Goal: Contribute content: Contribute content

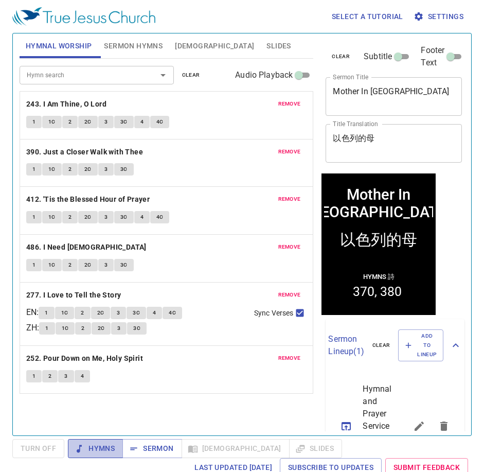
click at [85, 443] on span "Hymns" at bounding box center [95, 448] width 39 height 13
click at [187, 76] on span "clear" at bounding box center [191, 74] width 18 height 9
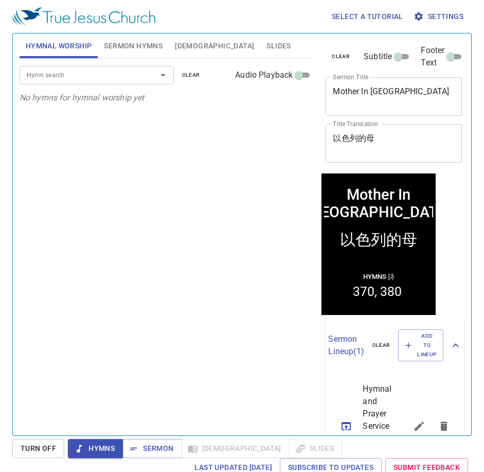
click at [93, 441] on button "Hymns" at bounding box center [95, 448] width 55 height 19
click at [95, 74] on input "Hymn search" at bounding box center [82, 75] width 118 height 12
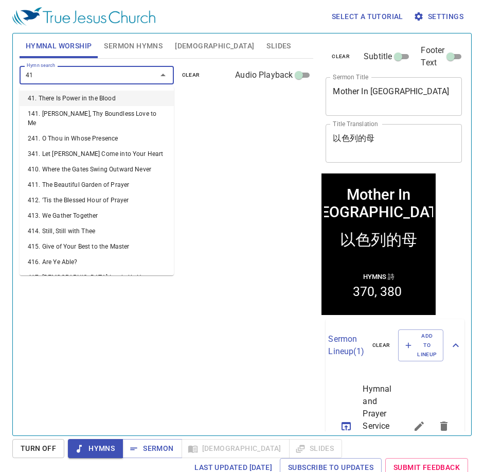
type input "416"
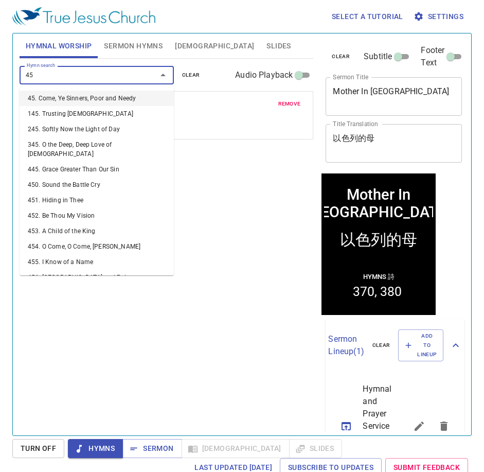
type input "452"
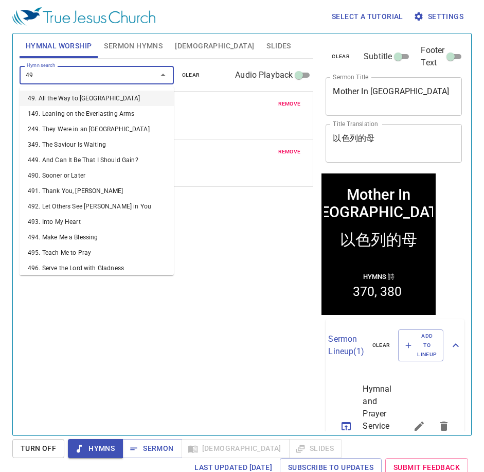
type input "492"
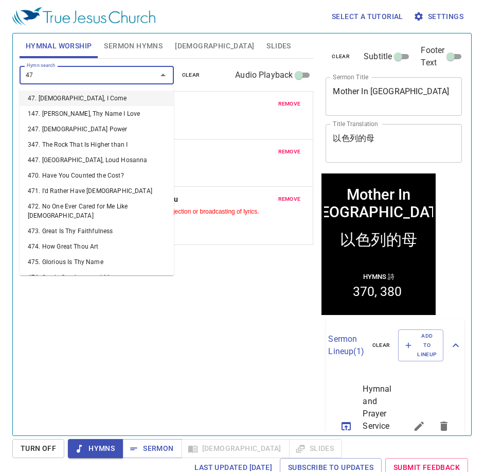
type input "471"
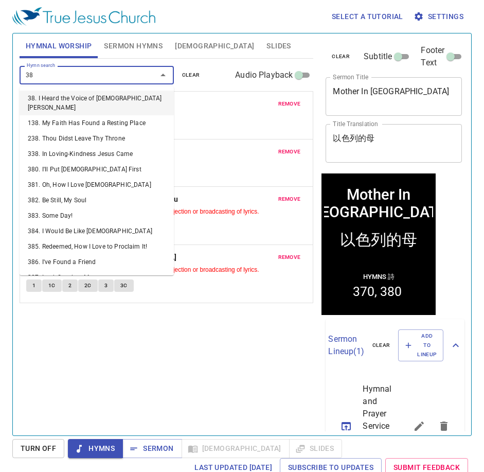
type input "388"
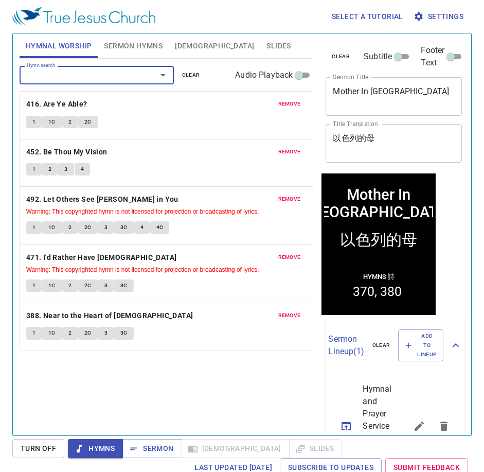
click at [91, 455] on button "Hymns" at bounding box center [95, 448] width 55 height 19
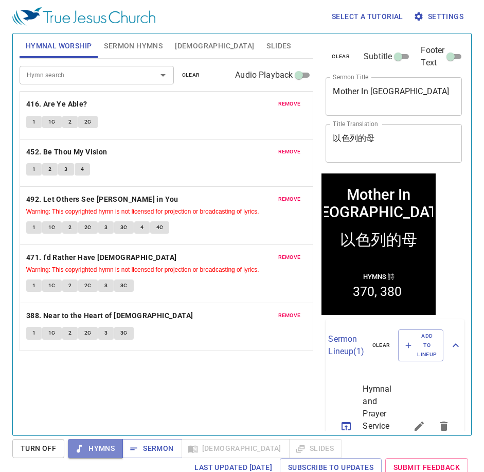
click at [89, 450] on span "Hymns" at bounding box center [95, 448] width 39 height 13
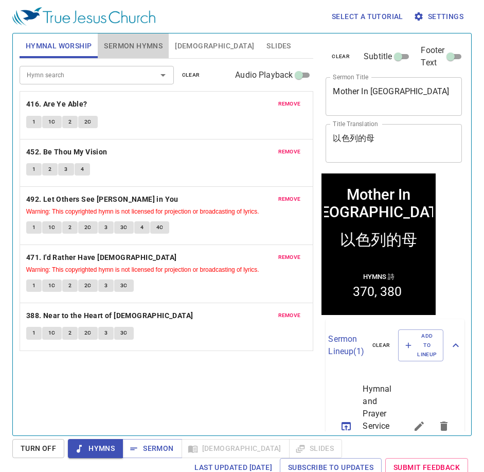
drag, startPoint x: 135, startPoint y: 44, endPoint x: 148, endPoint y: 47, distance: 13.7
click at [138, 43] on span "Sermon Hymns" at bounding box center [133, 46] width 59 height 13
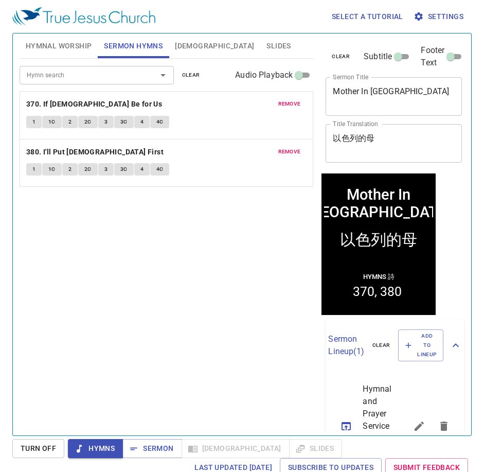
click at [195, 77] on span "clear" at bounding box center [191, 74] width 18 height 9
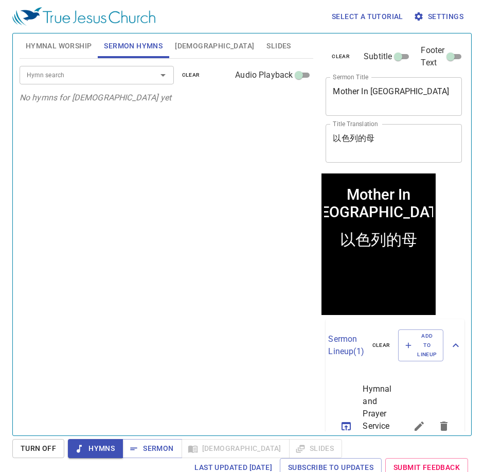
click at [107, 81] on div "Hymn search" at bounding box center [97, 75] width 154 height 18
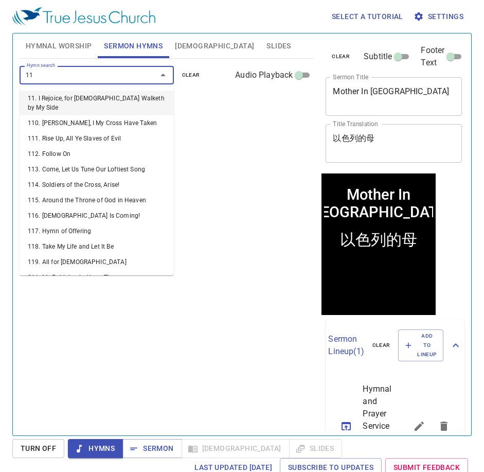
type input "119"
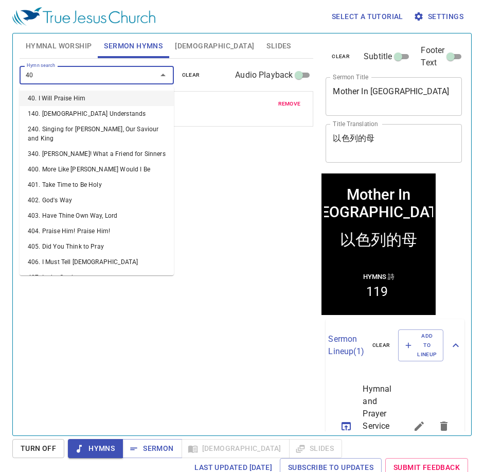
type input "409"
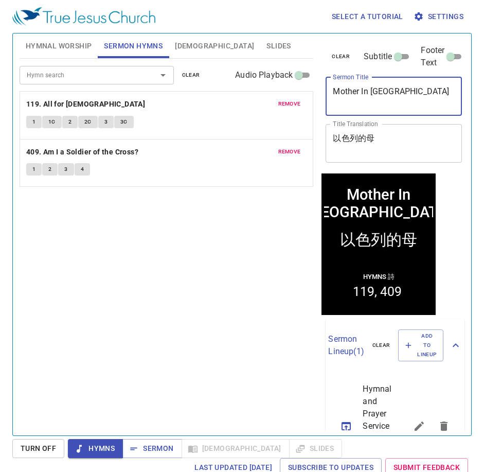
drag, startPoint x: 365, startPoint y: 88, endPoint x: 267, endPoint y: 93, distance: 97.8
click at [267, 93] on div "Hymnal Worship Sermon Hymns Bible Slides Hymn search Hymn search clear Audio Pl…" at bounding box center [241, 230] width 453 height 402
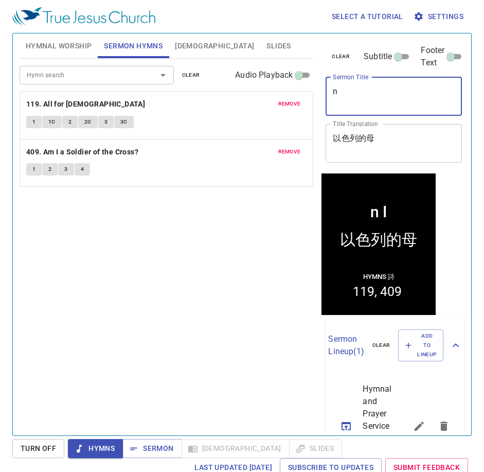
type textarea "n"
paste textarea "He also Delivered Israel 他也救了以色列"
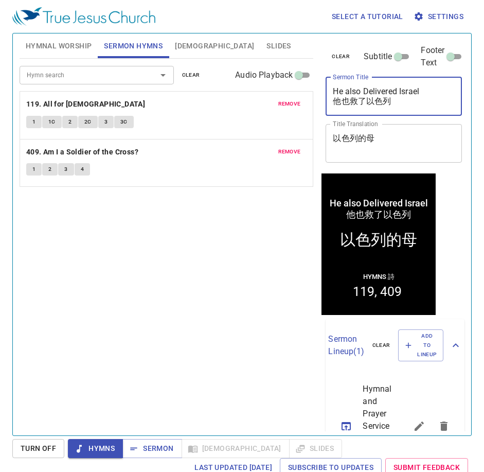
drag, startPoint x: 410, startPoint y: 105, endPoint x: 320, endPoint y: 105, distance: 90.5
click at [320, 105] on div "clear Subtitle Footer Text Sermon Title He also Delivered Israel 他也救了以色列 x Serm…" at bounding box center [392, 230] width 151 height 402
type textarea "He also Delivered Israel"
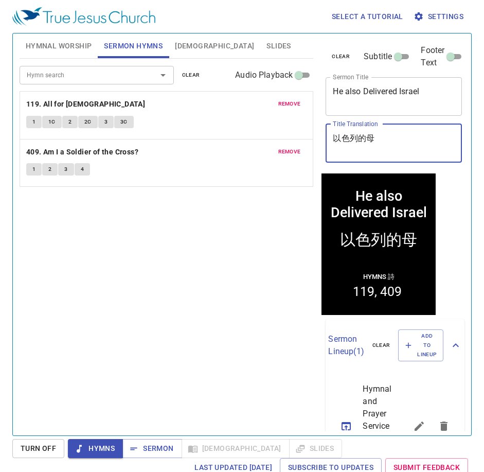
drag, startPoint x: 388, startPoint y: 138, endPoint x: 278, endPoint y: 132, distance: 110.2
click at [280, 130] on div "Hymnal Worship Sermon Hymns Bible Slides Hymn search Hymn search clear Audio Pl…" at bounding box center [241, 230] width 453 height 402
paste textarea "也救了以色列"
click at [398, 138] on textarea "他也救了以色列" at bounding box center [394, 143] width 122 height 20
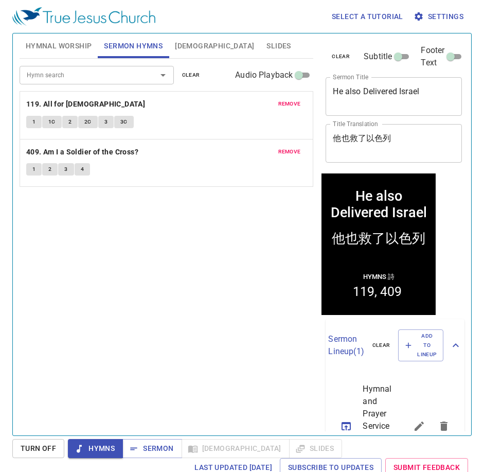
click at [354, 165] on div "clear Subtitle Footer Text Sermon Title He also Delivered Israel x Sermon Title…" at bounding box center [392, 103] width 143 height 140
click at [351, 147] on textarea "他也救了以色列" at bounding box center [394, 143] width 122 height 20
type textarea "他也救了以色列"
click at [351, 164] on div "clear Subtitle Footer Text Sermon Title He also Delivered Israel x Sermon Title…" at bounding box center [392, 103] width 143 height 140
click at [356, 104] on textarea "He also Delivered Israel" at bounding box center [394, 96] width 122 height 20
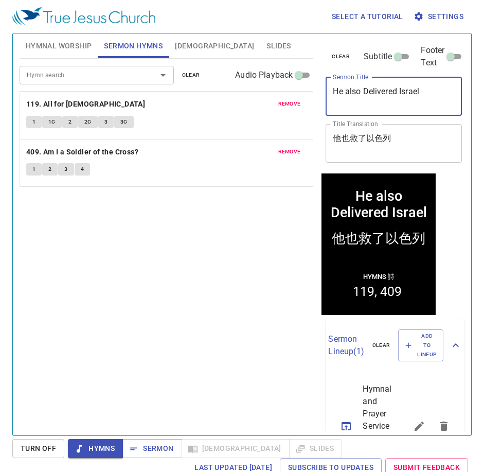
click at [337, 105] on textarea "He also Delivered Israel" at bounding box center [394, 96] width 122 height 20
click at [370, 105] on textarea "He also Delivered Israel" at bounding box center [394, 96] width 122 height 20
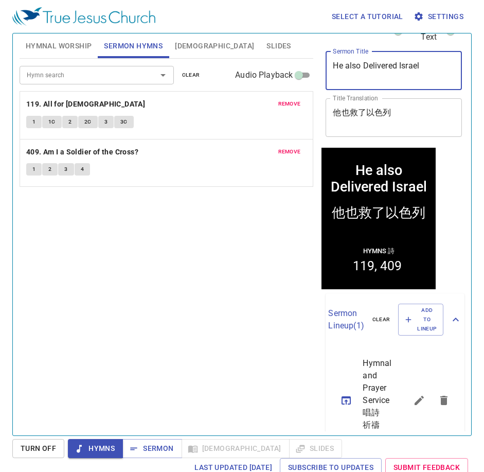
scroll to position [51, 0]
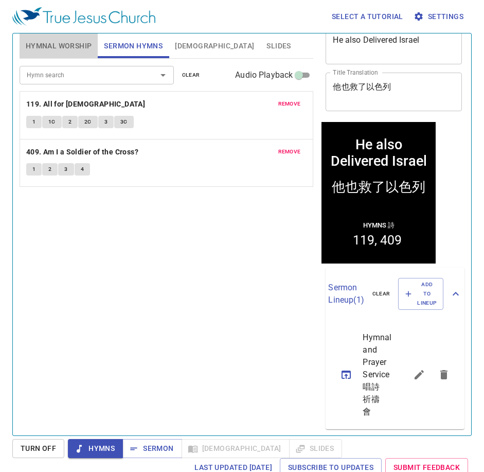
click at [80, 53] on button "Hymnal Worship" at bounding box center [59, 45] width 79 height 25
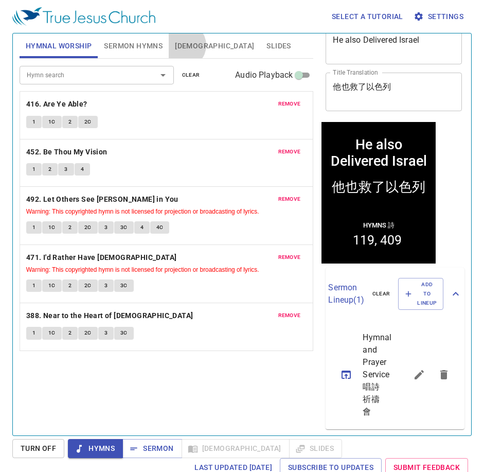
click at [184, 45] on span "[DEMOGRAPHIC_DATA]" at bounding box center [214, 46] width 79 height 13
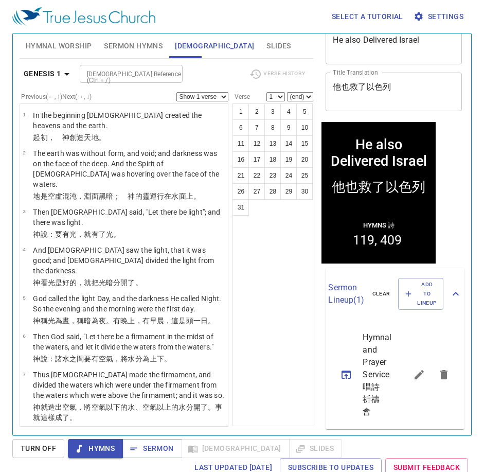
click at [120, 73] on input "[DEMOGRAPHIC_DATA] Reference (Ctrl + /)" at bounding box center [123, 74] width 80 height 12
type input "prov 3 5"
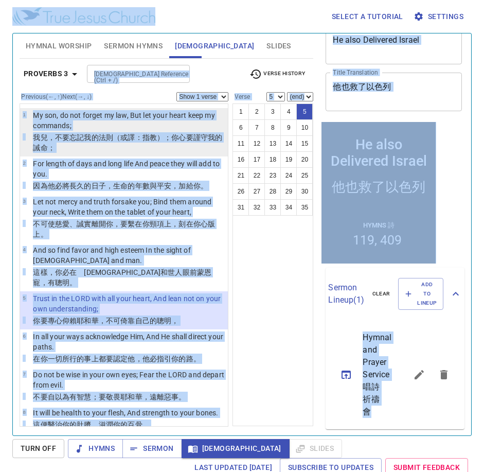
click at [137, 124] on p "My son, do not forget my law, But let your heart keep my commands;" at bounding box center [129, 120] width 192 height 21
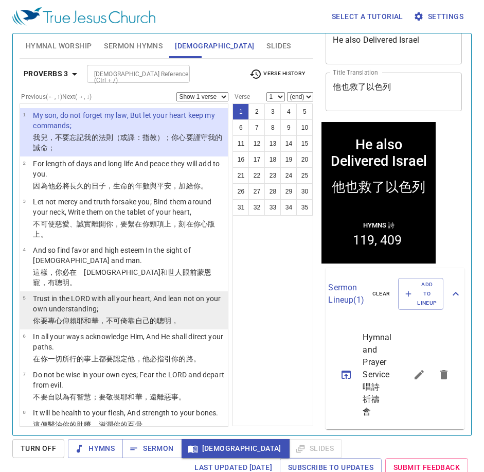
click at [87, 293] on p "Trust in the LORD with all your heart, And lean not on your own understanding;" at bounding box center [129, 303] width 192 height 21
select select "5"
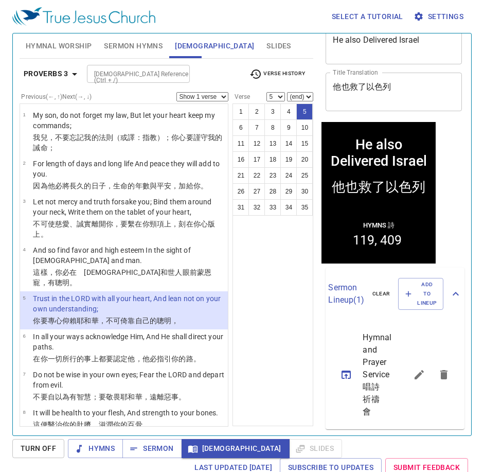
click at [206, 98] on select "Show 1 verse Show 2 verses Show 3 verses Show 4 verses Show 5 verses" at bounding box center [202, 96] width 52 height 9
select select "2"
click at [176, 92] on select "Show 1 verse Show 2 verses Show 3 verses Show 4 verses Show 5 verses" at bounding box center [202, 96] width 52 height 9
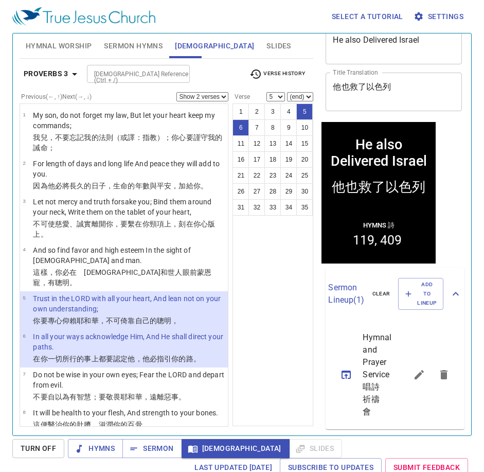
click at [118, 49] on span "Sermon Hymns" at bounding box center [133, 46] width 59 height 13
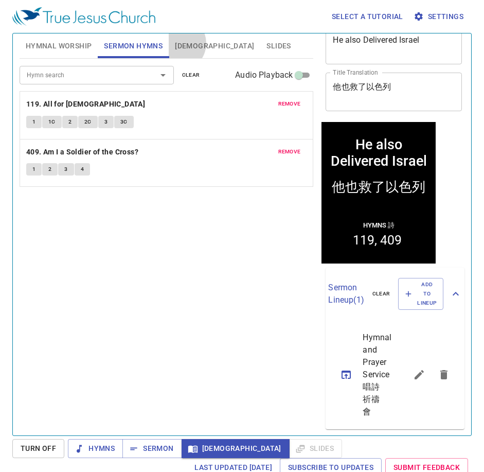
click at [178, 43] on span "[DEMOGRAPHIC_DATA]" at bounding box center [214, 46] width 79 height 13
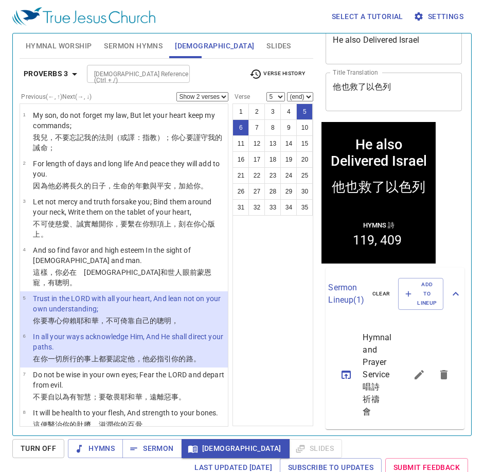
click at [361, 166] on div "He also Delivered Israel" at bounding box center [378, 152] width 103 height 33
click at [349, 40] on textarea "He also Delivered Israel" at bounding box center [394, 45] width 122 height 20
click at [299, 259] on div "1 2 3 4 5 6 7 8 9 10 11 12 13 14 15 16 17 18 19 20 21 22 23 24 25 26 27 28 29 3…" at bounding box center [272, 264] width 81 height 322
click at [346, 37] on textarea "He Also Delivered Israel" at bounding box center [394, 45] width 122 height 20
type textarea "He also Delivered Israel"
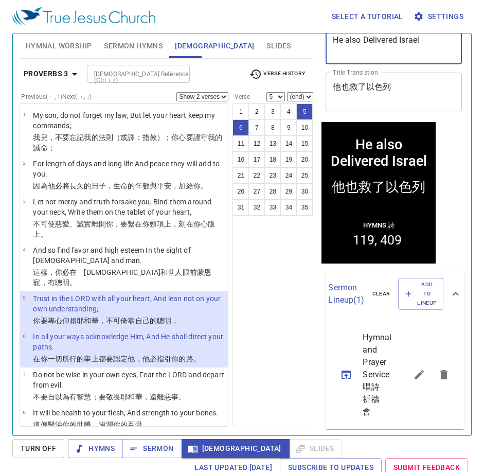
click at [61, 48] on span "Hymnal Worship" at bounding box center [59, 46] width 66 height 13
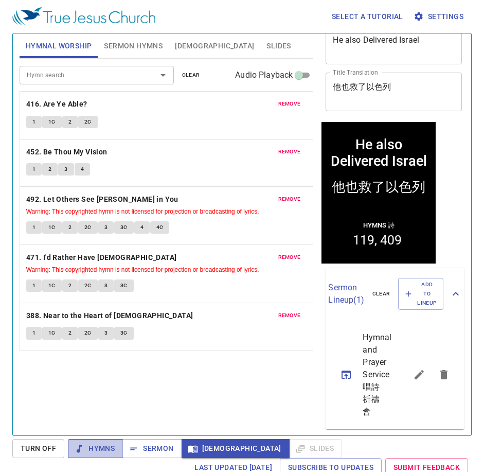
click at [94, 447] on span "Hymns" at bounding box center [95, 448] width 39 height 13
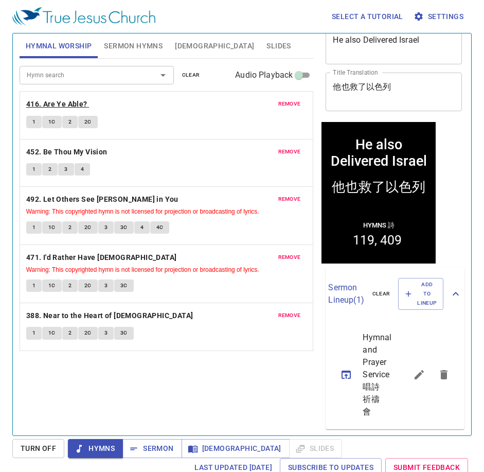
click at [34, 102] on b "416. Are Ye Able?" at bounding box center [56, 104] width 61 height 13
click at [37, 124] on button "1" at bounding box center [33, 122] width 15 height 12
click at [51, 117] on span "1C" at bounding box center [51, 121] width 7 height 9
click at [68, 122] on span "2" at bounding box center [69, 121] width 3 height 9
drag, startPoint x: 237, startPoint y: 183, endPoint x: 237, endPoint y: 164, distance: 19.5
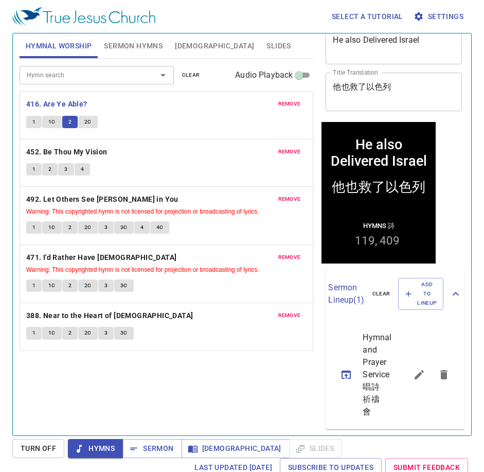
click at [236, 186] on div "remove 416. Are Ye Able? 1 1C 2 2C remove 452. Be Thou My Vision 1 2 3 4 remove…" at bounding box center [167, 215] width 294 height 59
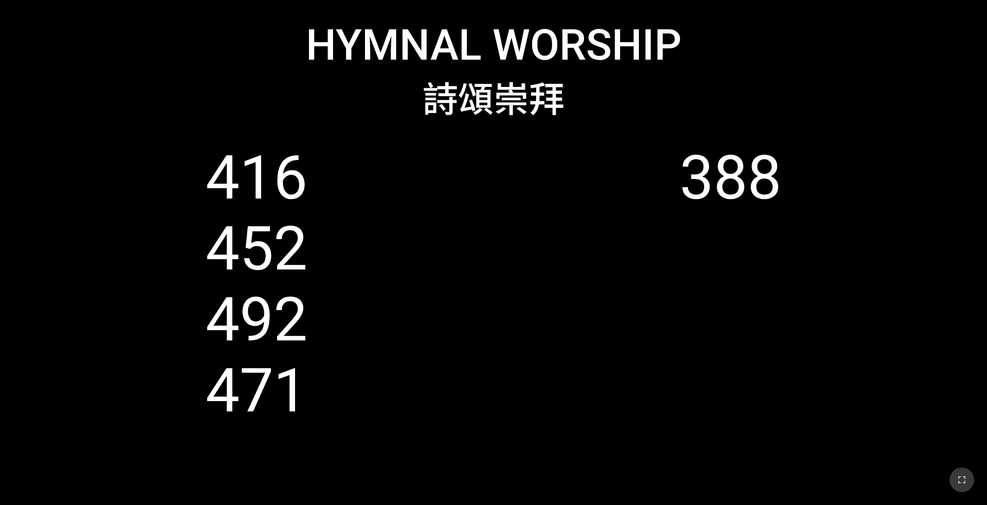
drag, startPoint x: 966, startPoint y: 484, endPoint x: 971, endPoint y: 511, distance: 27.1
click at [411, 328] on button "button" at bounding box center [962, 480] width 25 height 25
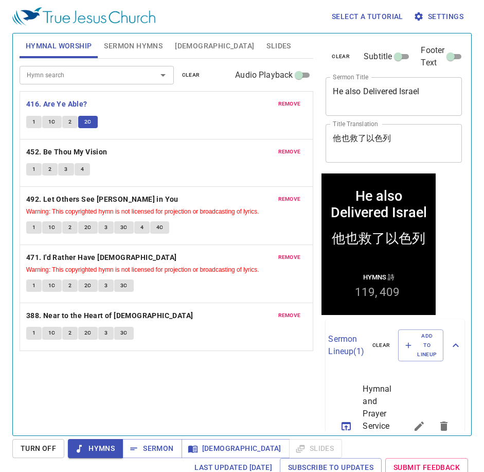
scroll to position [51, 0]
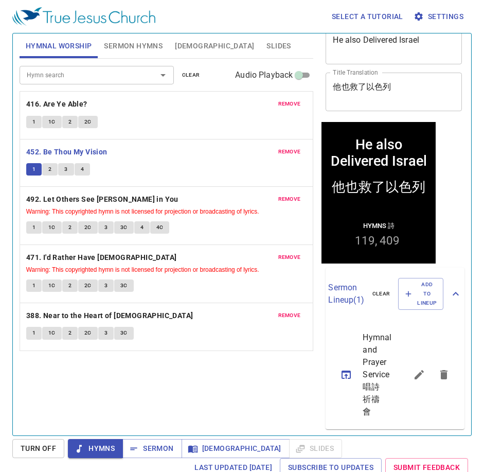
click at [155, 118] on div "1 1C 2 2C" at bounding box center [166, 123] width 281 height 15
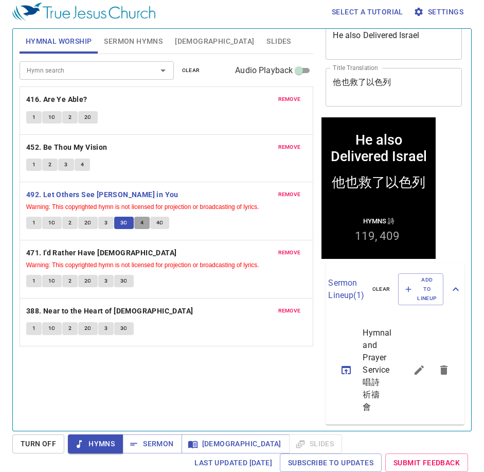
click at [144, 223] on button "4" at bounding box center [141, 223] width 15 height 12
click at [38, 252] on b "471. I'd Rather Have [DEMOGRAPHIC_DATA]" at bounding box center [101, 252] width 151 height 13
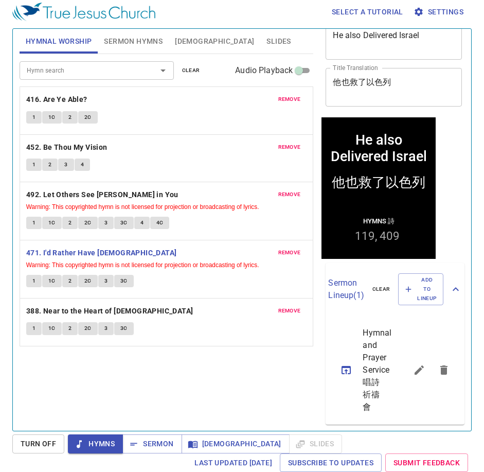
click at [33, 284] on span "1" at bounding box center [33, 280] width 3 height 9
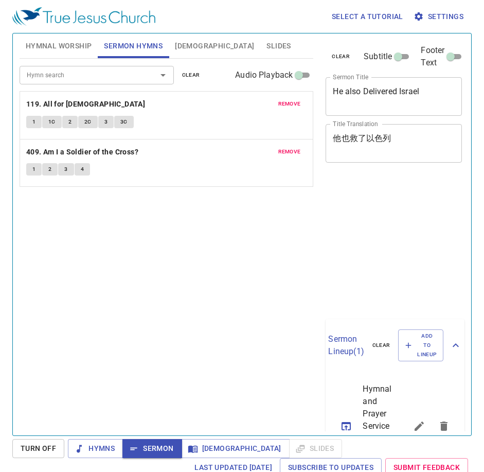
scroll to position [5, 0]
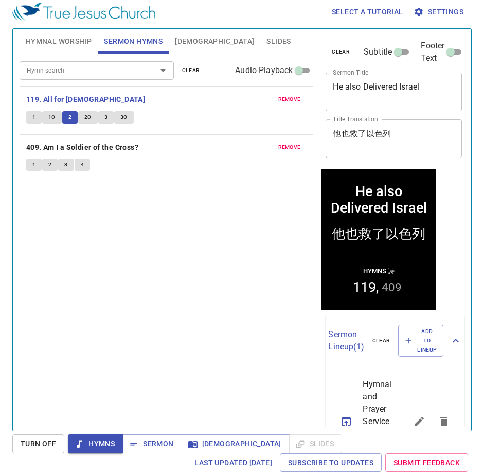
scroll to position [51, 0]
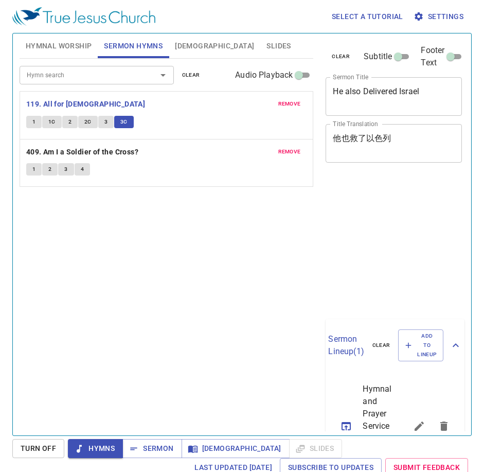
scroll to position [5, 0]
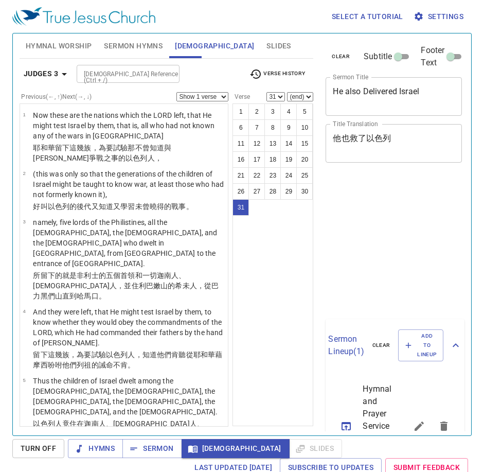
select select "31"
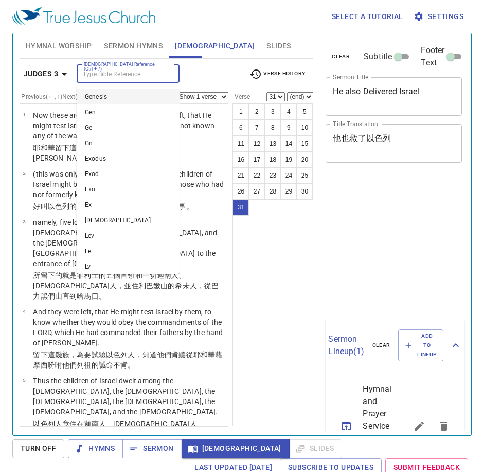
select select "31"
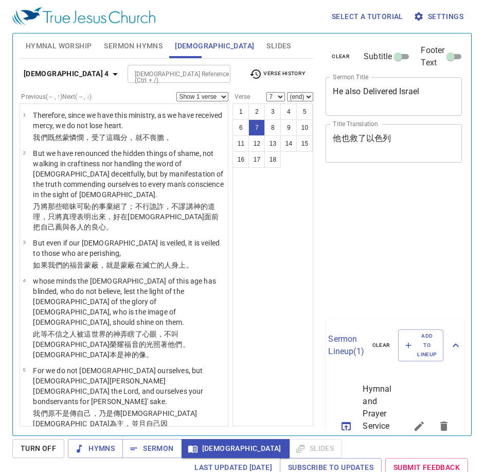
select select "7"
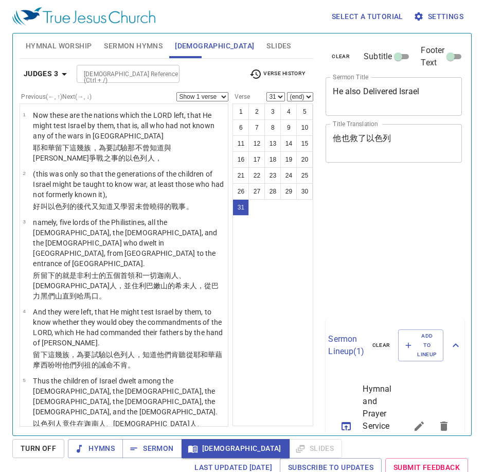
select select "31"
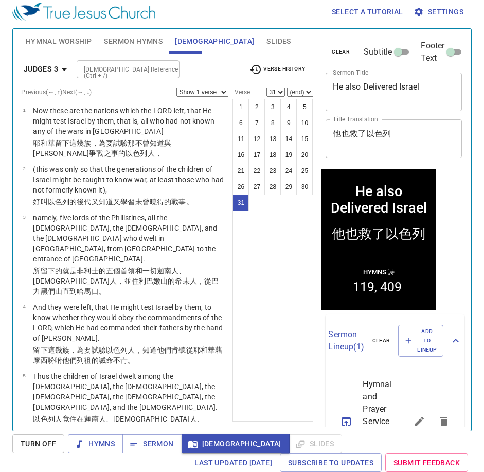
scroll to position [51, 0]
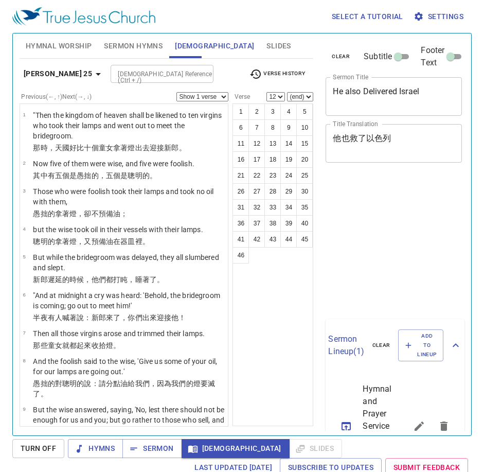
select select "12"
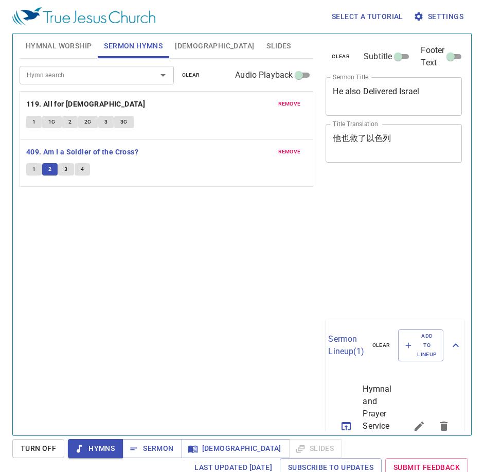
scroll to position [5, 0]
